Goal: Find contact information: Find contact information

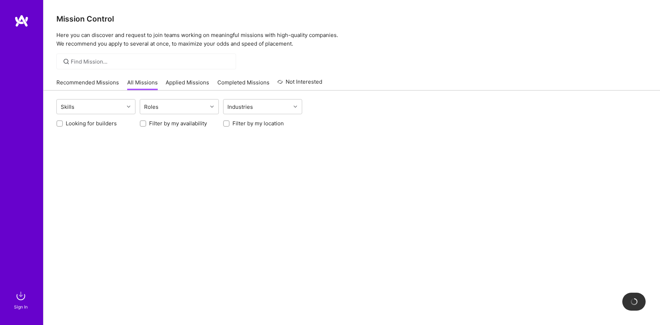
scroll to position [25, 0]
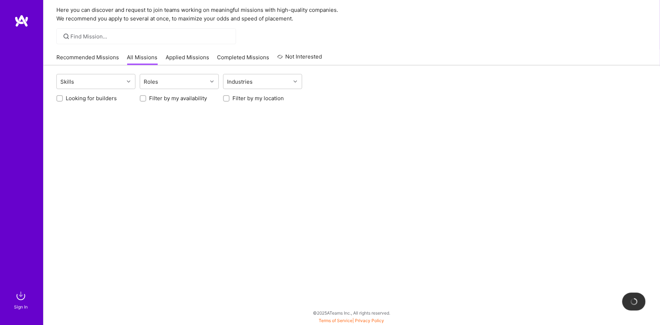
click at [23, 8] on div "Sign In" at bounding box center [21, 162] width 43 height 325
click at [23, 25] on img at bounding box center [21, 20] width 14 height 13
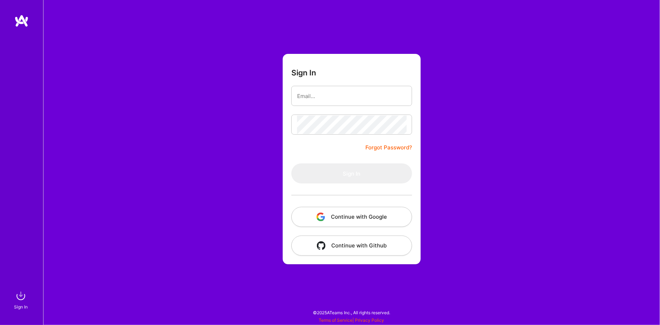
click at [337, 213] on button "Continue with Google" at bounding box center [351, 217] width 121 height 20
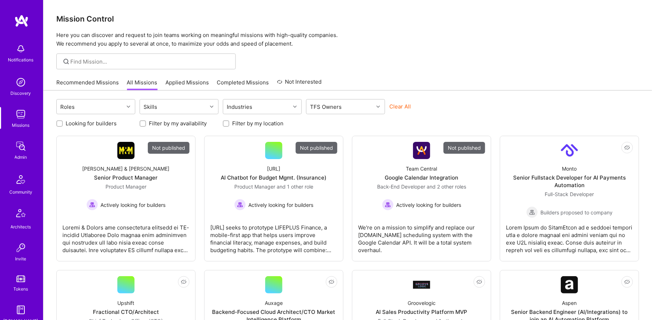
click at [23, 149] on img at bounding box center [21, 146] width 14 height 14
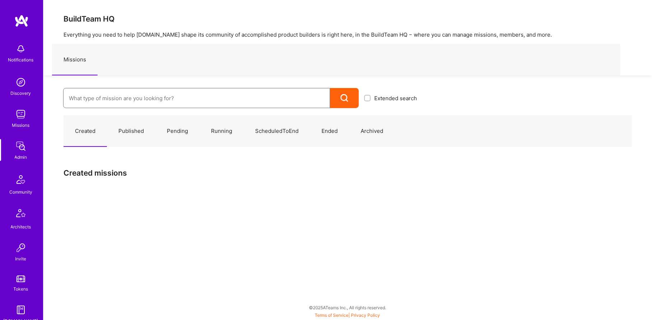
click at [121, 94] on input at bounding box center [197, 98] width 256 height 18
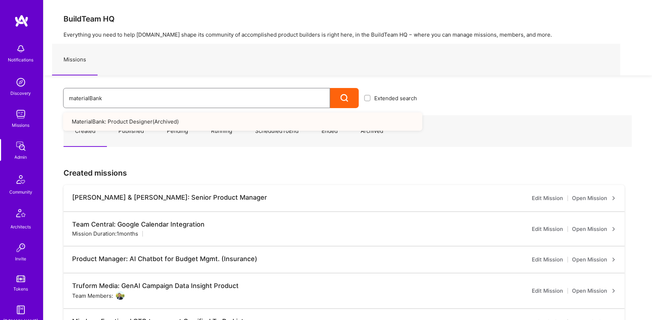
type input "materialBank"
click at [134, 125] on link "MaterialBank: Product Designer ( Archived )" at bounding box center [242, 121] width 359 height 18
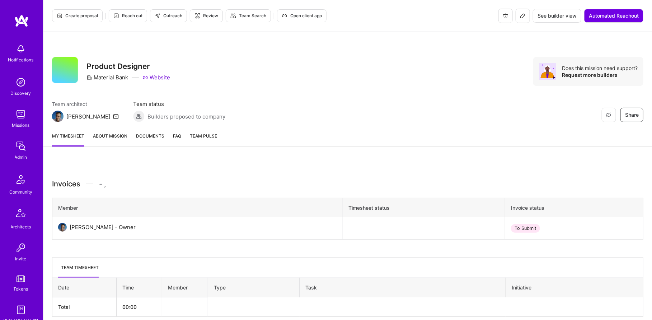
click at [524, 10] on button at bounding box center [523, 16] width 14 height 14
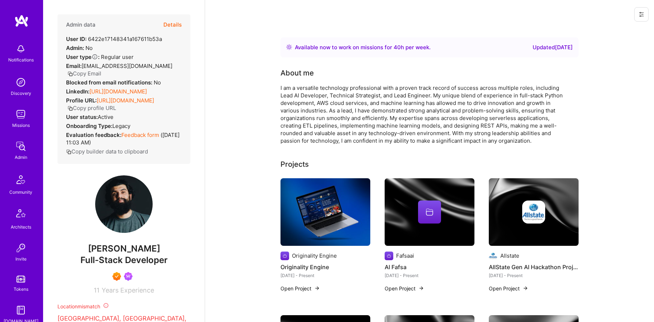
drag, startPoint x: 0, startPoint y: 0, endPoint x: 22, endPoint y: 145, distance: 146.4
click at [22, 145] on img at bounding box center [21, 146] width 14 height 14
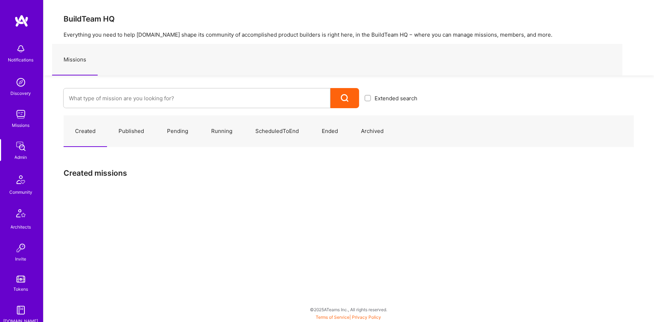
click at [202, 107] on div at bounding box center [196, 98] width 267 height 20
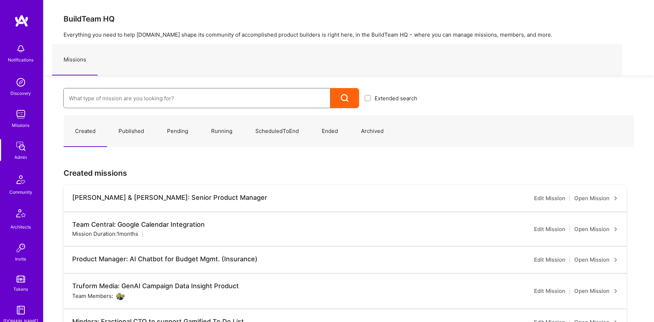
click at [186, 92] on input at bounding box center [197, 98] width 256 height 18
type input "o"
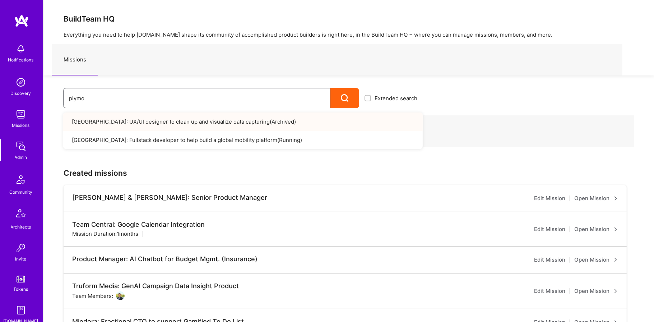
type input "plymo"
click at [146, 139] on link "Plymouth: Fullstack developer to help build a global mobility platform ( Runnin…" at bounding box center [242, 140] width 359 height 18
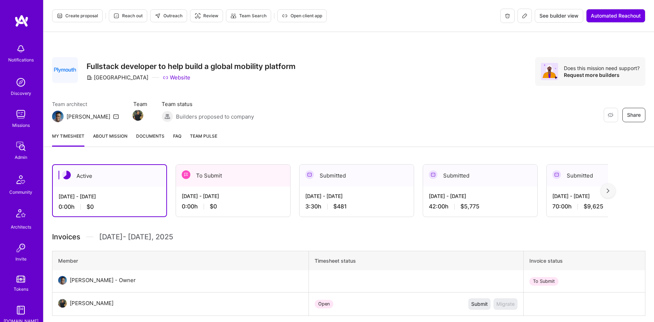
scroll to position [126, 0]
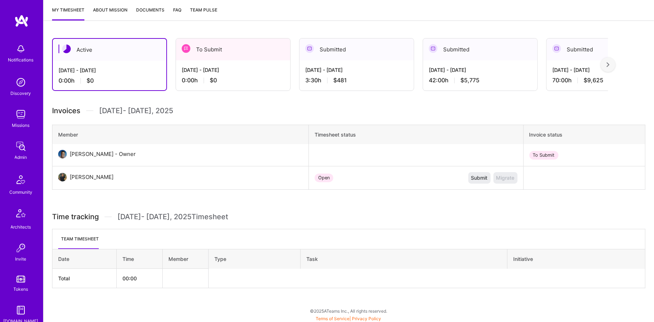
click at [345, 74] on div "Aug 16 - Aug 31, 2025 3:30 h $481" at bounding box center [356, 74] width 114 height 29
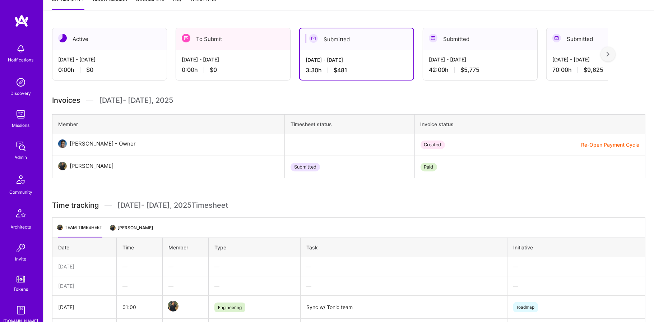
scroll to position [102, 0]
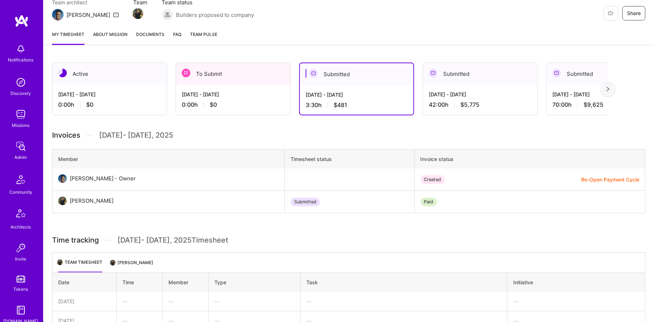
click at [221, 93] on div "Sep 1 - Sep 15, 2025" at bounding box center [233, 94] width 103 height 8
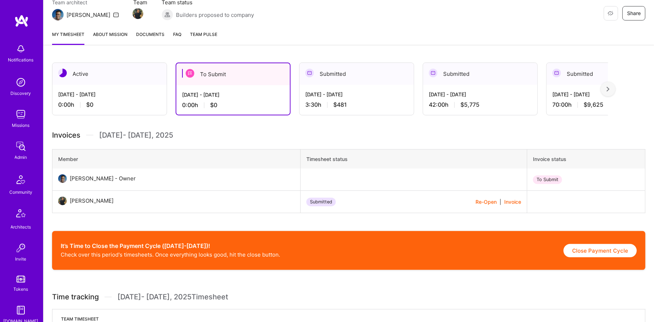
click at [330, 85] on div "Aug 16 - Aug 31, 2025 3:30 h $481" at bounding box center [356, 99] width 114 height 29
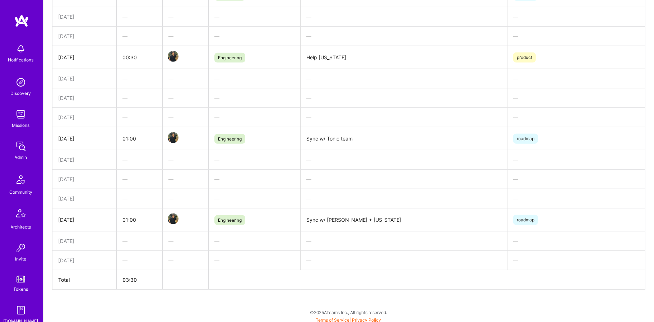
scroll to position [0, 0]
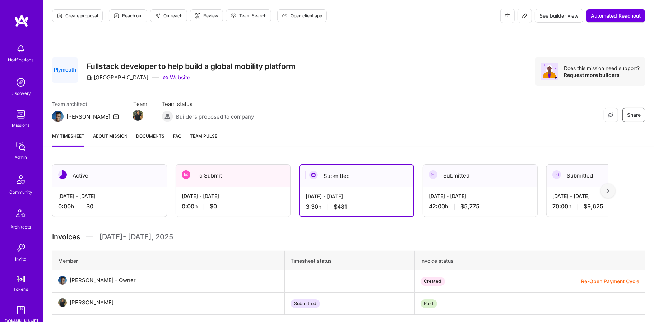
click at [525, 19] on button at bounding box center [524, 16] width 14 height 14
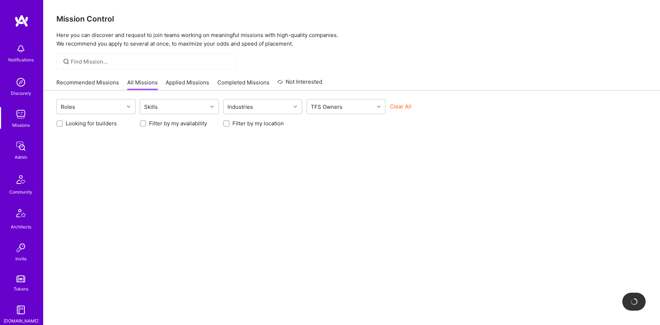
click at [23, 147] on img at bounding box center [21, 146] width 14 height 14
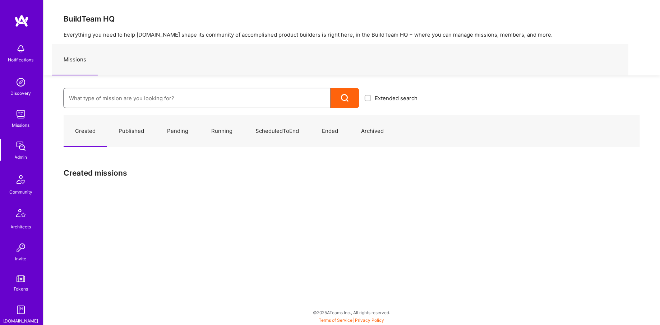
click at [151, 93] on input at bounding box center [197, 98] width 256 height 18
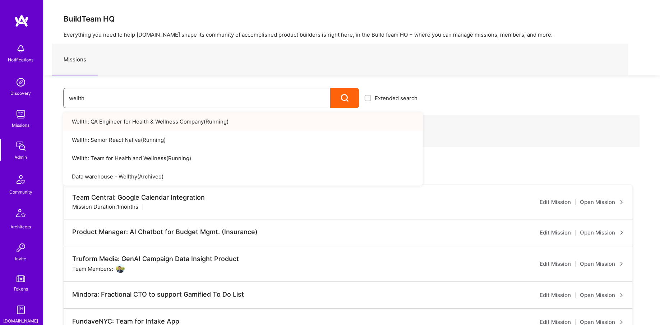
type input "wellth"
click at [208, 124] on link "Wellth: QA Engineer for Health & Wellness Company ( Running )" at bounding box center [242, 121] width 359 height 18
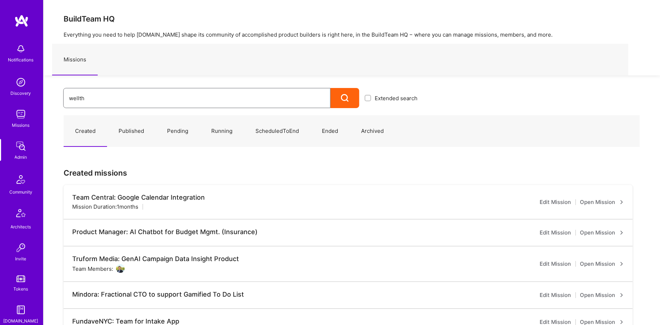
click at [114, 99] on input "wellth" at bounding box center [197, 98] width 256 height 18
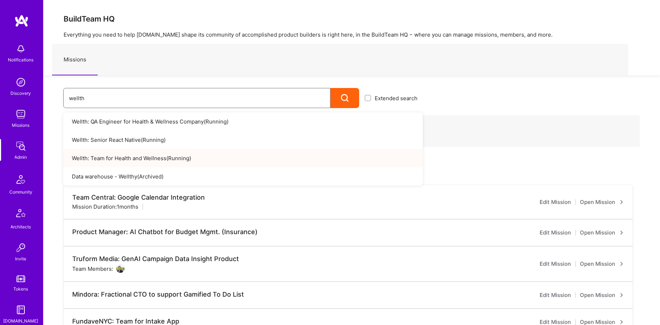
type input "wellth"
click at [106, 159] on link "Wellth: Team for Health and Wellness ( Running )" at bounding box center [242, 158] width 359 height 18
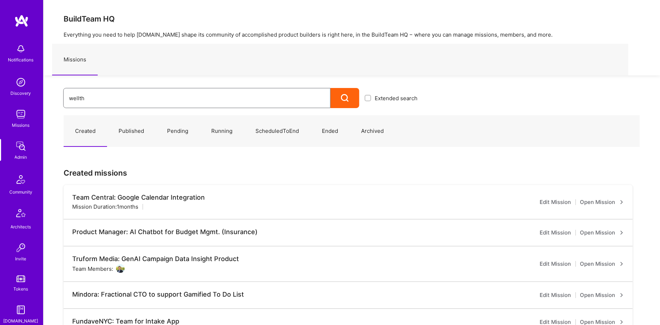
click at [139, 98] on input "wellth" at bounding box center [197, 98] width 256 height 18
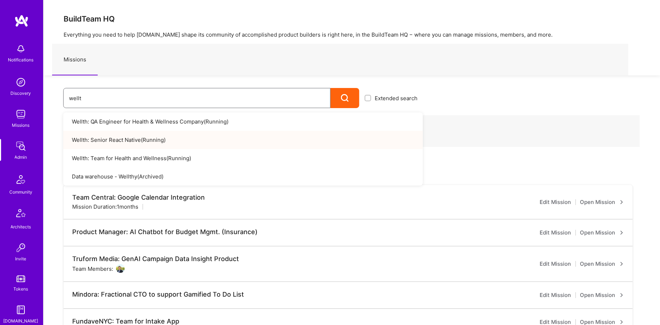
type input "wellt"
click at [168, 136] on link "Wellth: Senior React Native ( Running )" at bounding box center [242, 140] width 359 height 18
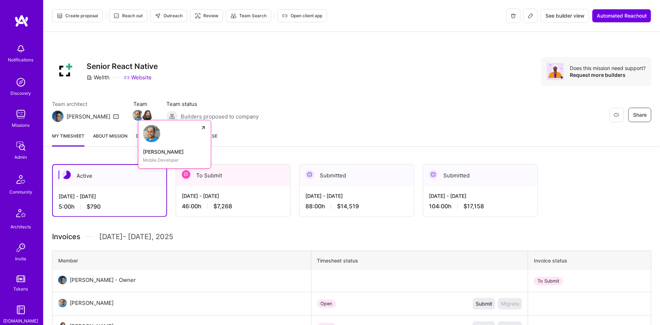
click at [133, 116] on img at bounding box center [138, 115] width 11 height 11
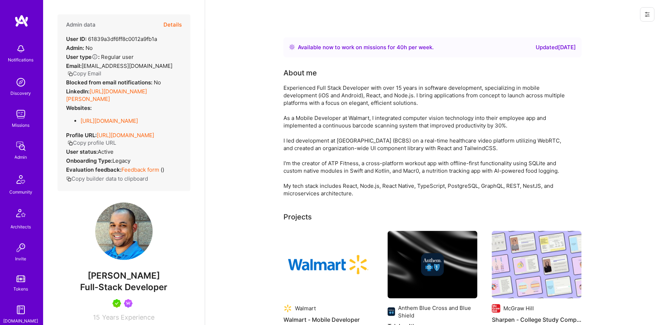
click at [101, 70] on button "Copy Email" at bounding box center [85, 74] width 34 height 8
click at [26, 161] on div "Notifications Discovery Missions Admin Community Architects Invite Tokens A.Gui…" at bounding box center [21, 230] width 43 height 380
click at [22, 156] on div "Admin" at bounding box center [21, 157] width 13 height 8
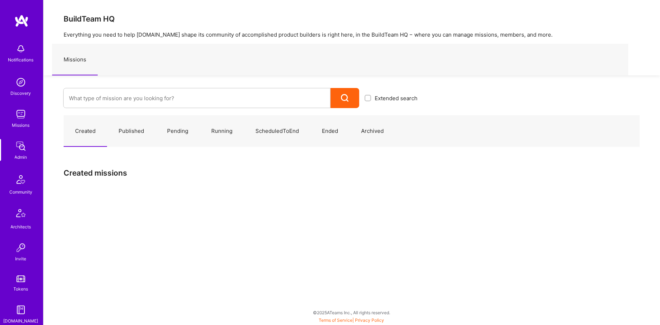
click at [125, 110] on div "Created Published Pending Running ScheduledToEnd Ended Archived Created missions" at bounding box center [351, 153] width 616 height 91
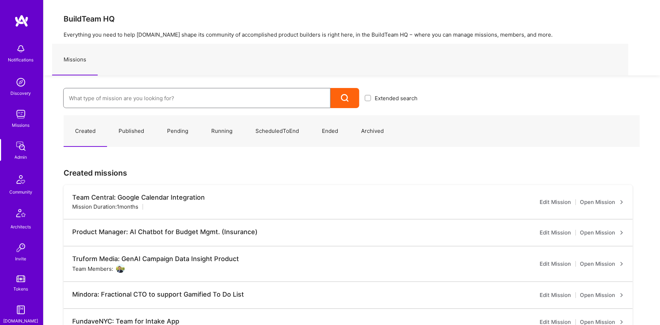
click at [116, 102] on input at bounding box center [197, 98] width 256 height 18
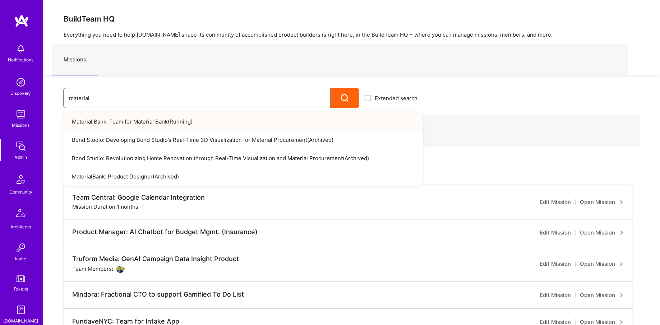
type input "material"
click at [122, 117] on link "Material Bank: Team for Material Bank ( Running )" at bounding box center [242, 121] width 359 height 18
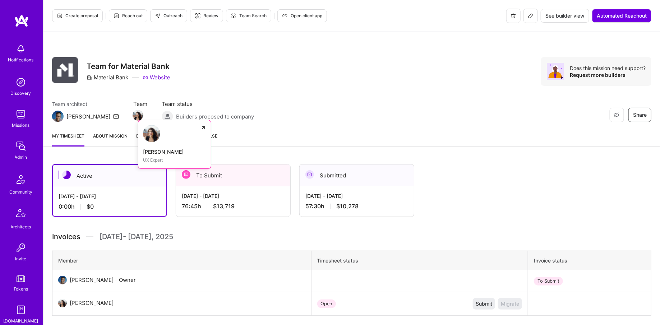
click at [133, 119] on img at bounding box center [138, 115] width 11 height 11
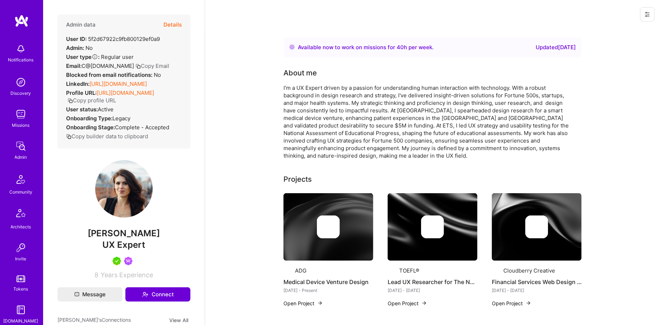
click at [148, 66] on button "Copy Email" at bounding box center [152, 66] width 34 height 8
